Goal: Find specific page/section: Find specific page/section

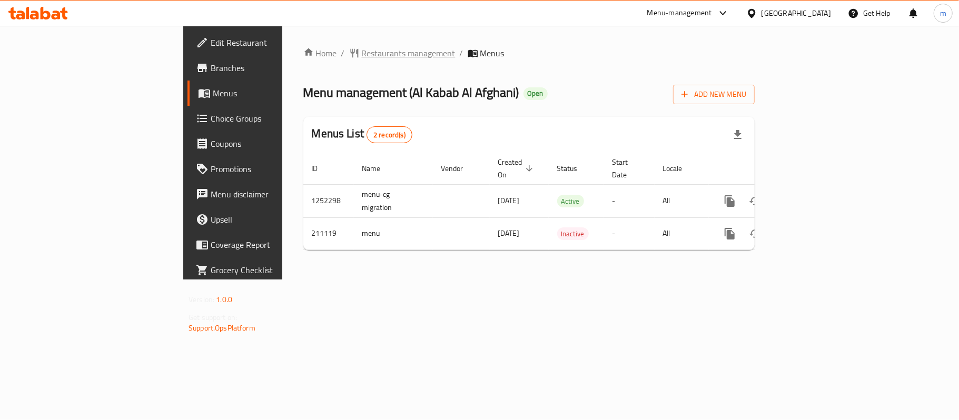
click at [362, 52] on span "Restaurants management" at bounding box center [409, 53] width 94 height 13
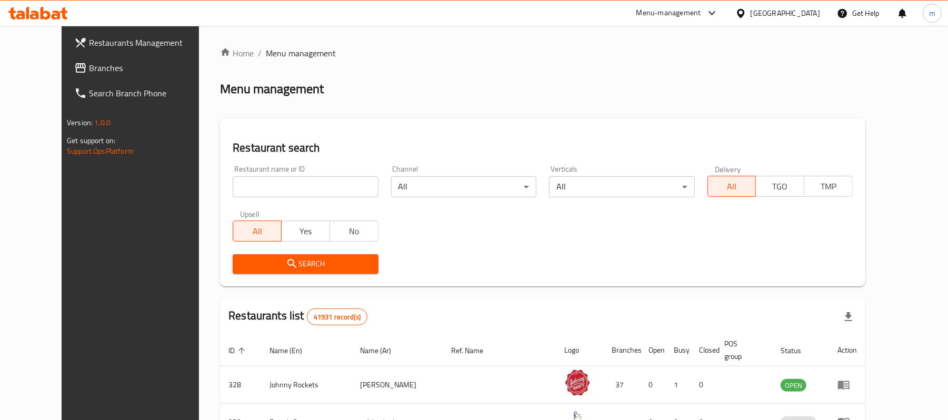
click at [233, 190] on input "search" at bounding box center [305, 186] width 145 height 21
paste input "623724"
type input "623724"
click button "Search" at bounding box center [305, 263] width 145 height 19
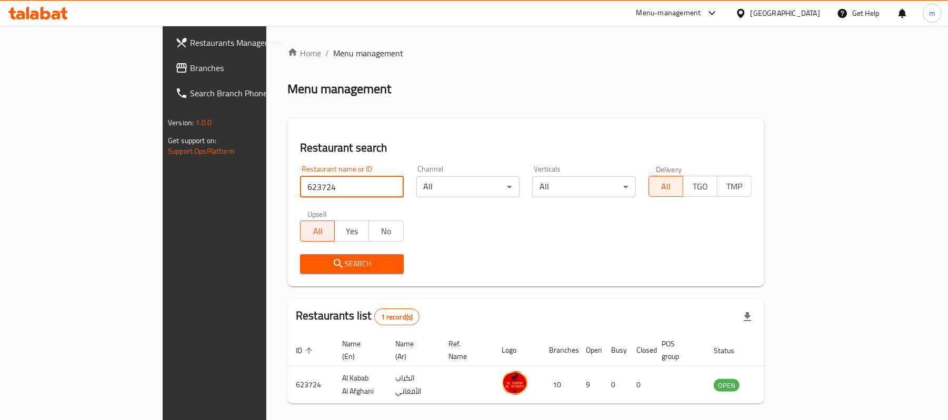
click at [41, 6] on div at bounding box center [38, 13] width 76 height 21
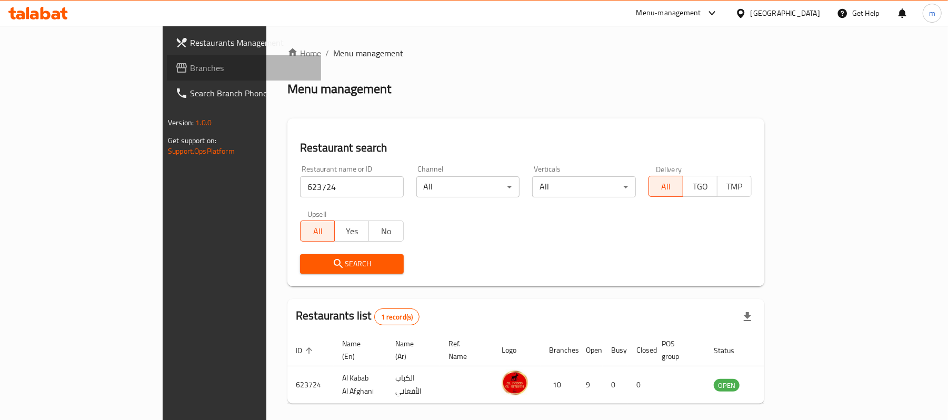
click at [167, 58] on link "Branches" at bounding box center [244, 67] width 154 height 25
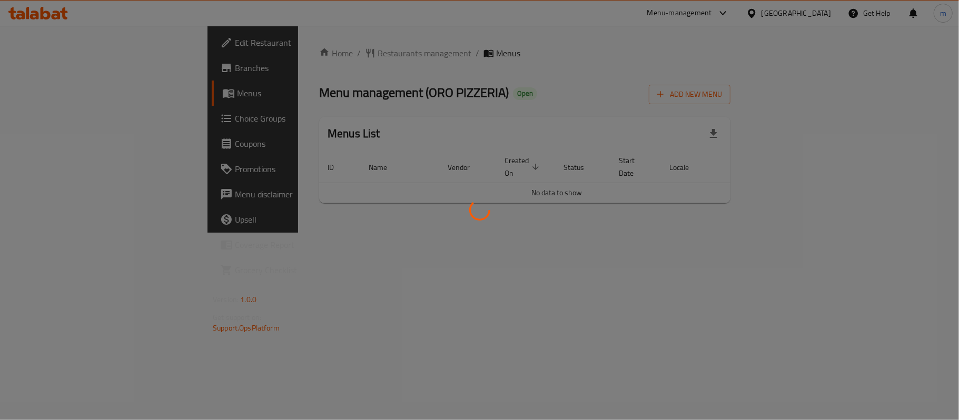
click at [266, 57] on div at bounding box center [479, 210] width 959 height 420
click at [283, 51] on div at bounding box center [479, 210] width 959 height 420
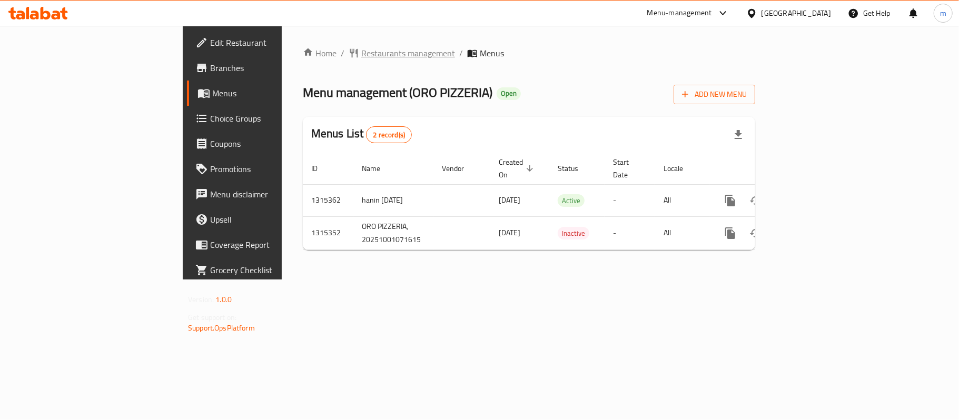
click at [361, 56] on span "Restaurants management" at bounding box center [408, 53] width 94 height 13
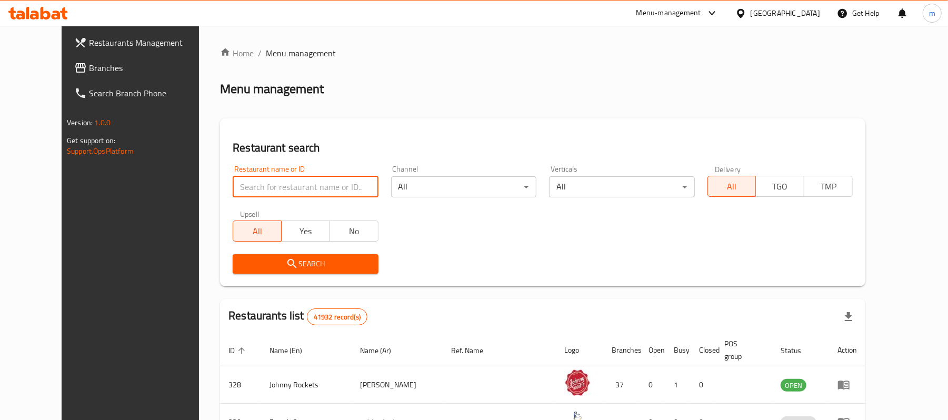
click at [240, 184] on input "search" at bounding box center [305, 186] width 145 height 21
paste input "707273"
type input "707273"
click button "Search" at bounding box center [305, 263] width 145 height 19
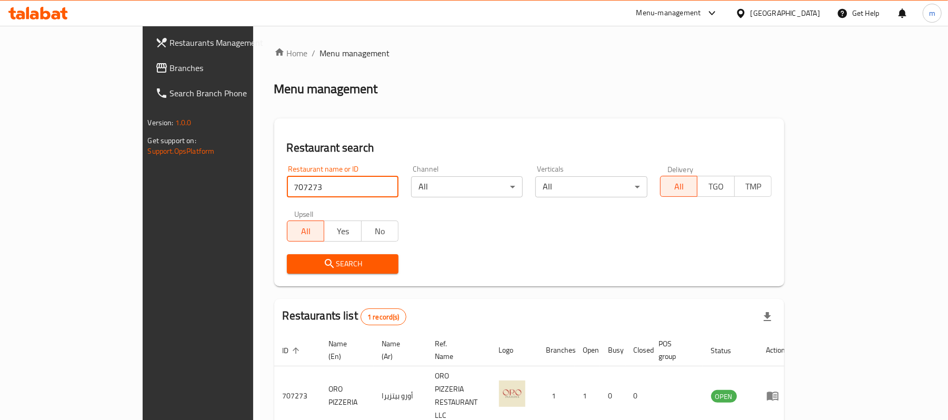
click at [155, 64] on span at bounding box center [162, 68] width 15 height 13
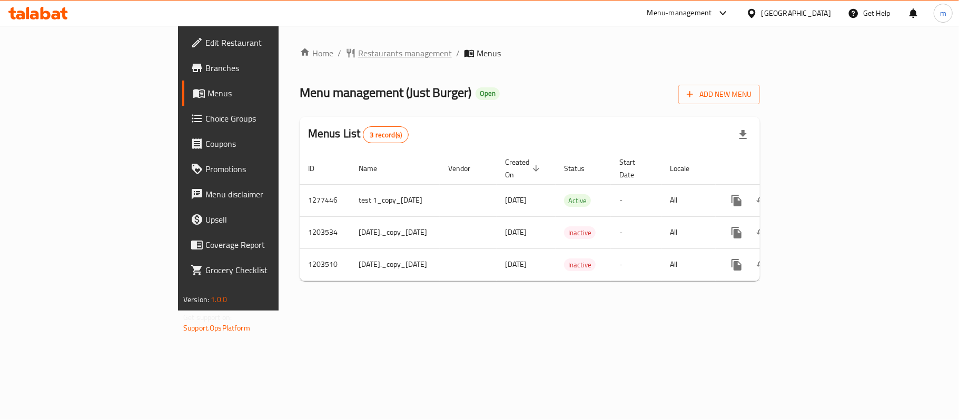
click at [358, 57] on span "Restaurants management" at bounding box center [405, 53] width 94 height 13
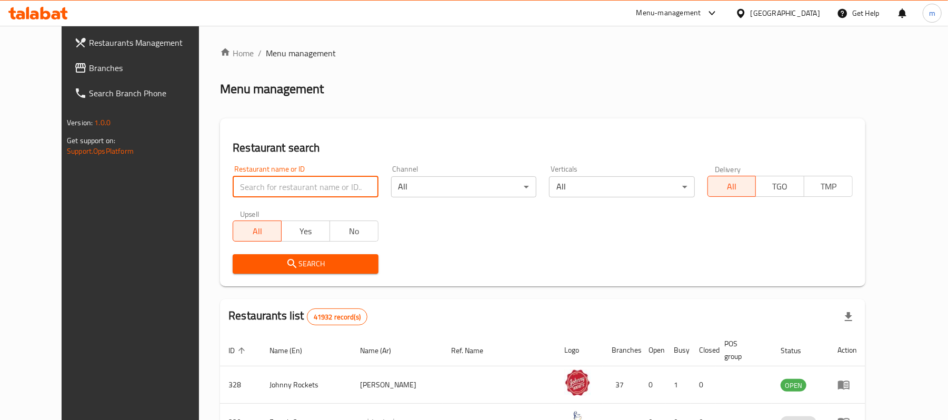
click at [233, 186] on input "search" at bounding box center [305, 186] width 145 height 21
paste input "8738"
type input "8738"
click button "Search" at bounding box center [305, 263] width 145 height 19
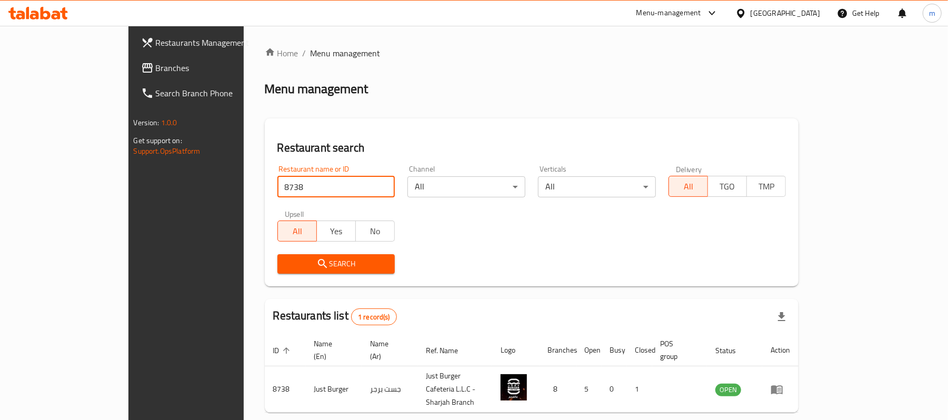
click at [156, 66] on span "Branches" at bounding box center [217, 68] width 123 height 13
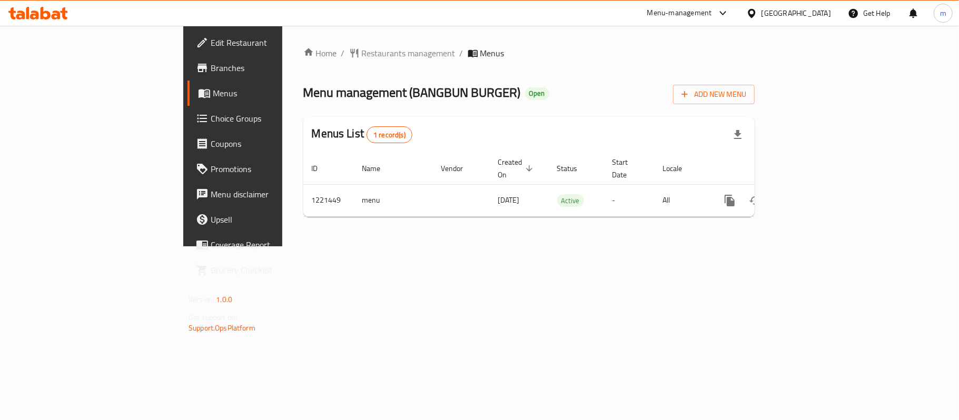
click at [435, 48] on ol "Home / Restaurants management / Menus" at bounding box center [528, 53] width 451 height 13
click at [362, 51] on span "Restaurants management" at bounding box center [409, 53] width 94 height 13
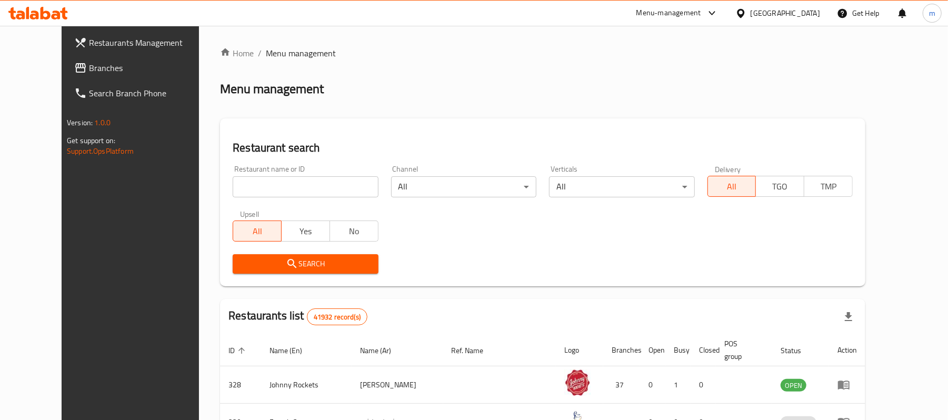
click at [233, 182] on input "search" at bounding box center [305, 186] width 145 height 21
paste input "673794"
type input "673794"
click button "Search" at bounding box center [305, 263] width 145 height 19
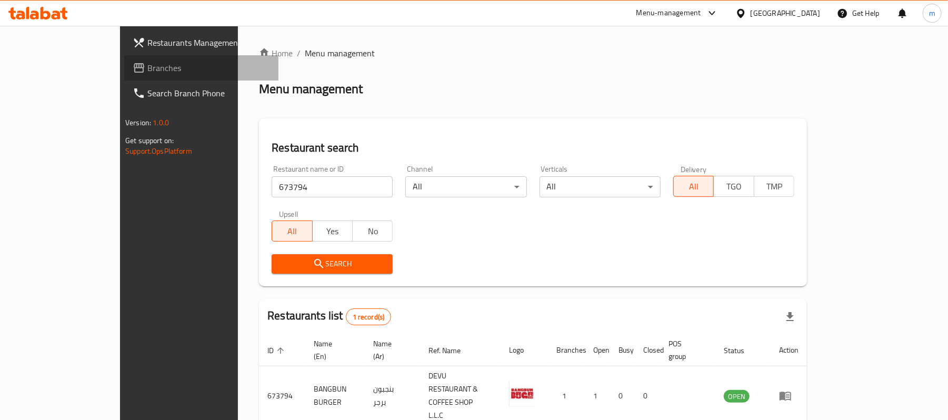
click at [124, 56] on link "Branches" at bounding box center [201, 67] width 154 height 25
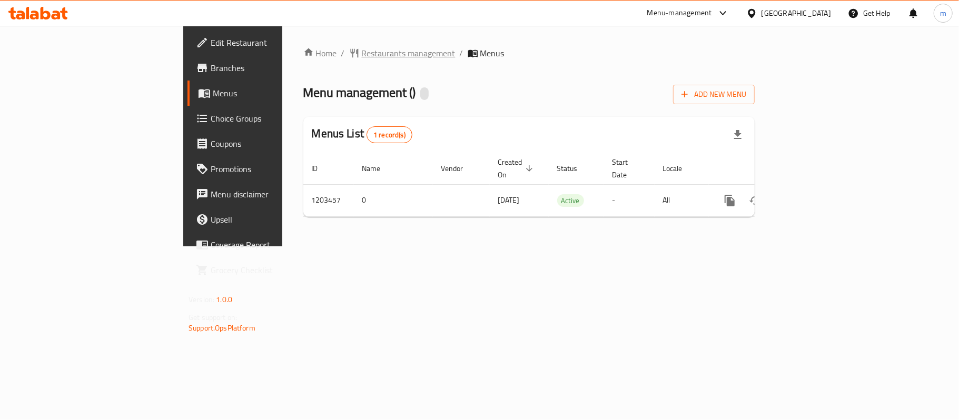
click at [362, 51] on span "Restaurants management" at bounding box center [409, 53] width 94 height 13
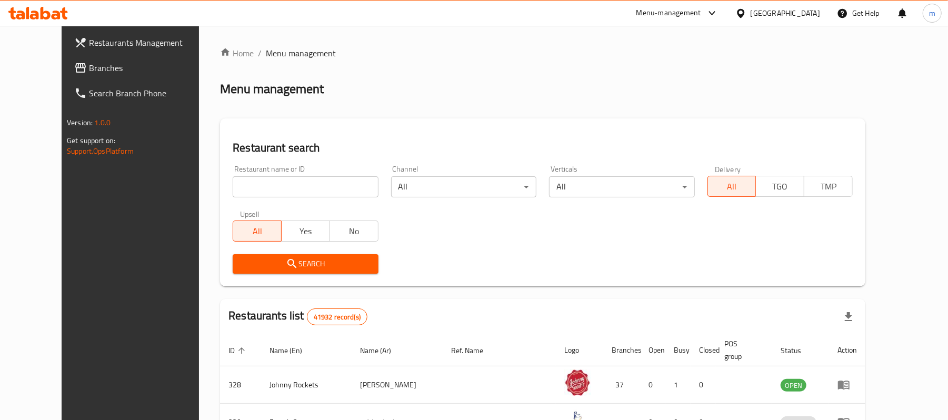
click at [233, 188] on input "search" at bounding box center [305, 186] width 145 height 21
paste input "669602"
type input "669602"
click button "Search" at bounding box center [305, 263] width 145 height 19
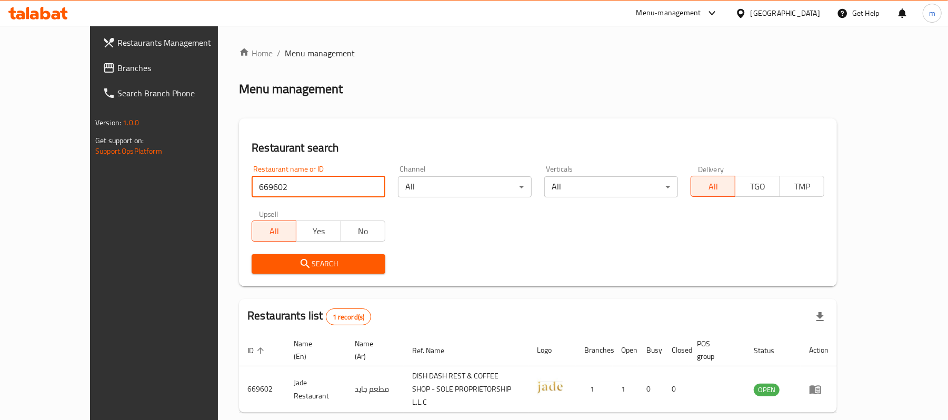
click at [117, 66] on span "Branches" at bounding box center [178, 68] width 123 height 13
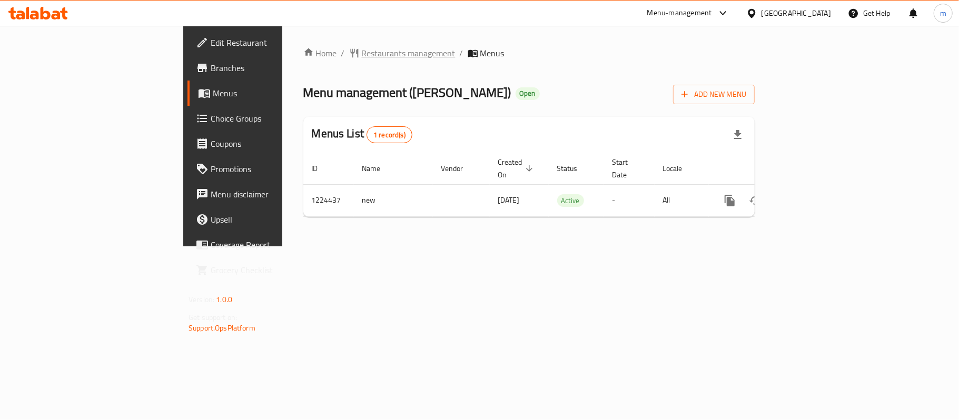
click at [362, 47] on span "Restaurants management" at bounding box center [409, 53] width 94 height 13
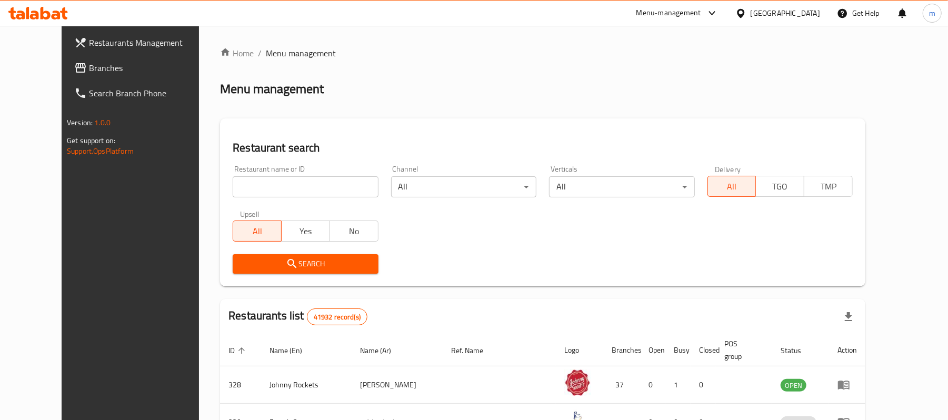
click at [233, 186] on input "search" at bounding box center [305, 186] width 145 height 21
paste input "674984"
type input "674984"
click button "Search" at bounding box center [305, 263] width 145 height 19
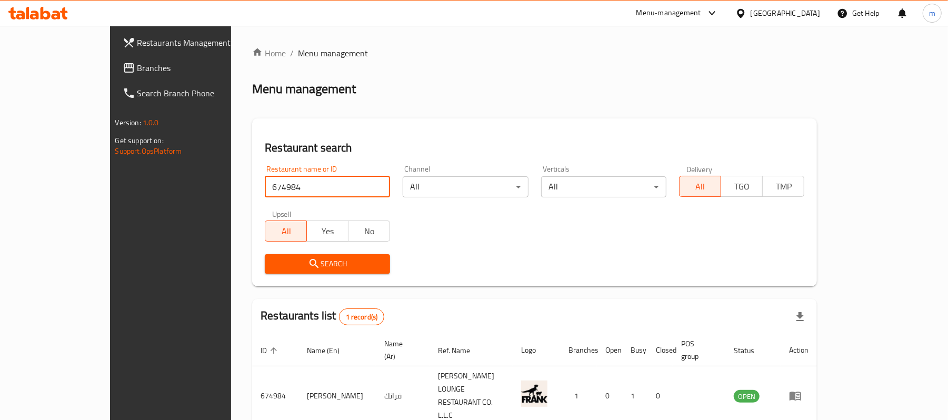
click at [114, 58] on link "Branches" at bounding box center [191, 67] width 154 height 25
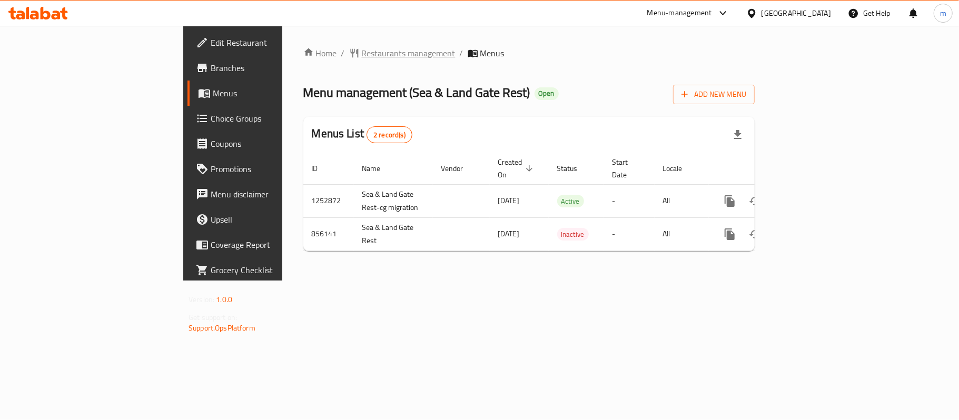
click at [362, 49] on span "Restaurants management" at bounding box center [409, 53] width 94 height 13
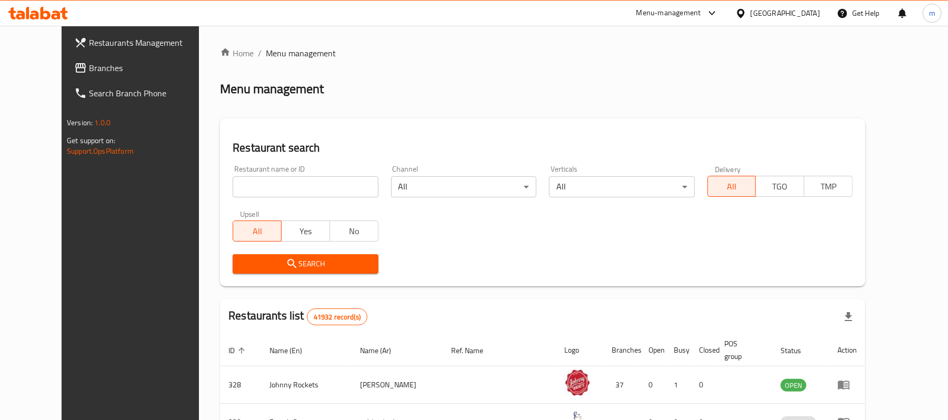
click at [233, 183] on input "search" at bounding box center [305, 186] width 145 height 21
paste input "656611"
type input "656611"
click button "Search" at bounding box center [305, 263] width 145 height 19
